Goal: Navigation & Orientation: Find specific page/section

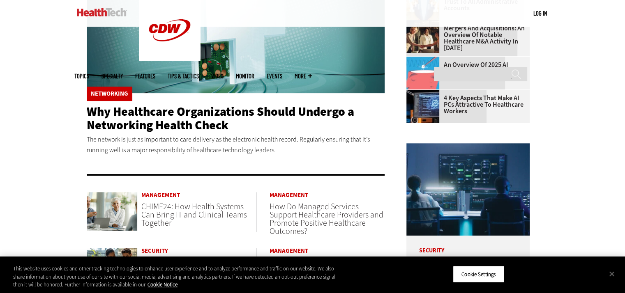
scroll to position [370, 0]
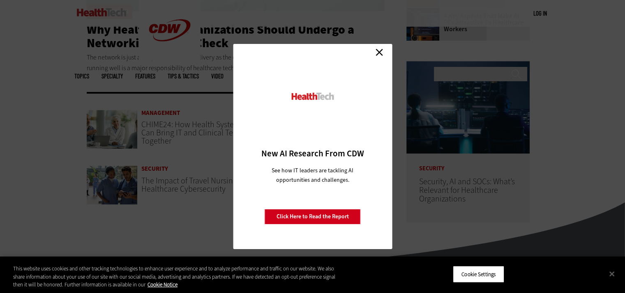
click at [385, 52] on link "Close" at bounding box center [379, 52] width 12 height 12
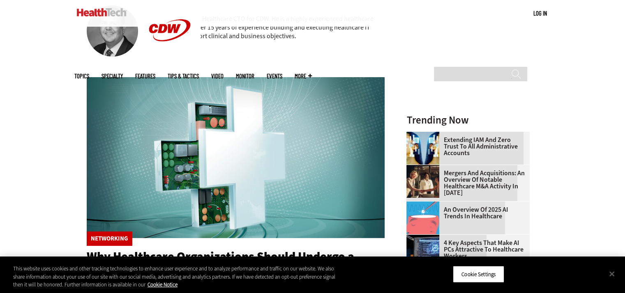
scroll to position [60, 0]
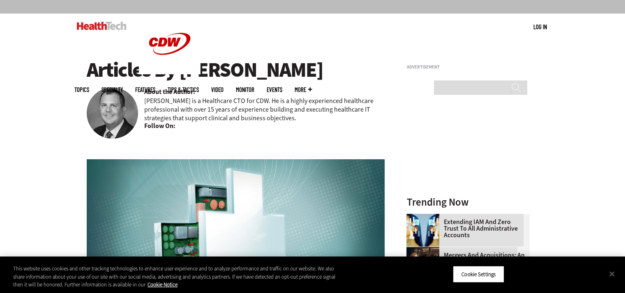
click at [282, 87] on link "Events" at bounding box center [275, 90] width 16 height 6
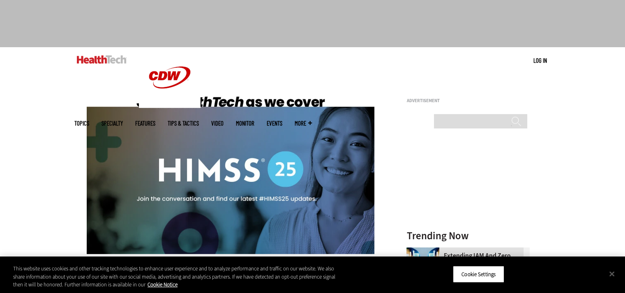
scroll to position [41, 0]
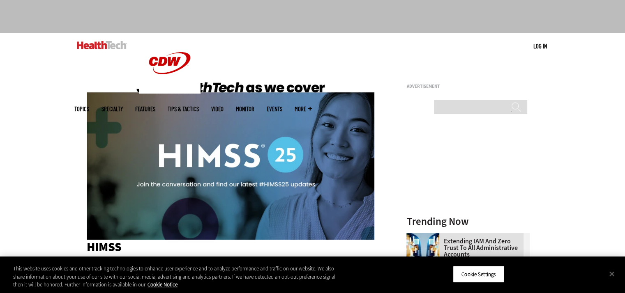
click at [312, 106] on span "More" at bounding box center [303, 109] width 17 height 6
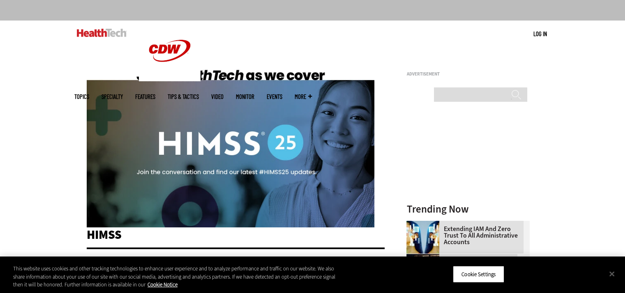
scroll to position [0, 0]
